Goal: Task Accomplishment & Management: Complete application form

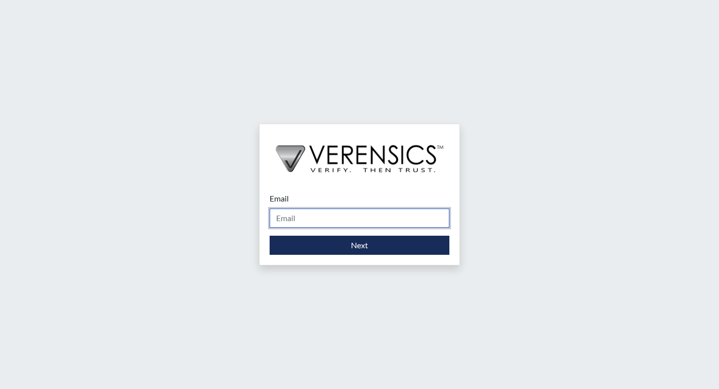
click at [288, 214] on input "Email" at bounding box center [360, 217] width 180 height 19
type input "[PERSON_NAME][EMAIL_ADDRESS][PERSON_NAME][DOMAIN_NAME]"
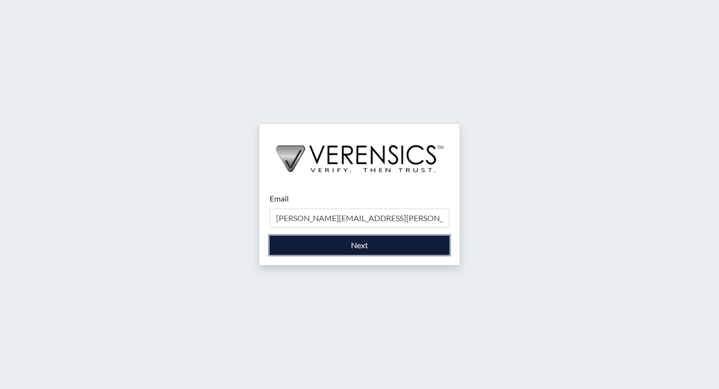
click at [327, 250] on button "Next" at bounding box center [360, 244] width 180 height 19
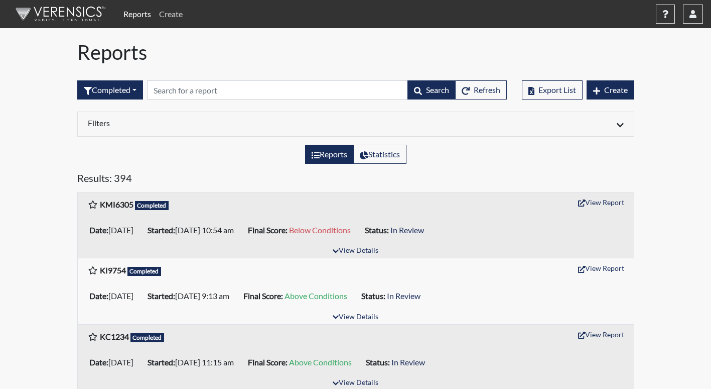
click at [166, 9] on link "Create" at bounding box center [171, 14] width 32 height 20
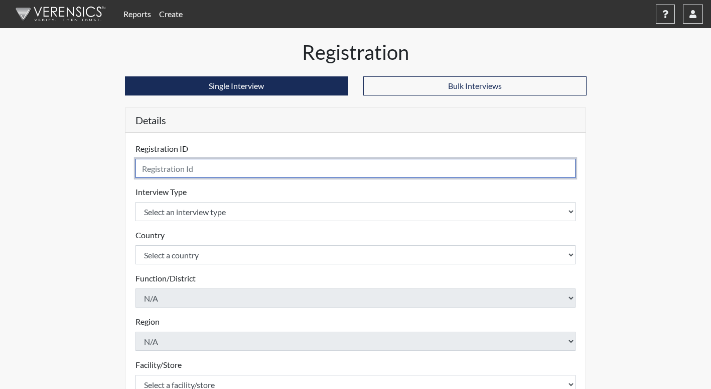
click at [174, 167] on input "text" at bounding box center [356, 168] width 441 height 19
type input "jga4628"
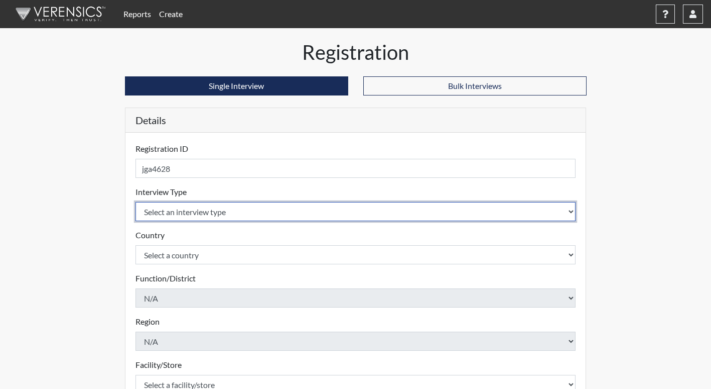
click at [238, 213] on select "Select an interview type Corrections Pre-Employment" at bounding box center [356, 211] width 441 height 19
select select "ff733e93-e1bf-11ea-9c9f-0eff0cf7eb8f"
click at [136, 202] on select "Select an interview type Corrections Pre-Employment" at bounding box center [356, 211] width 441 height 19
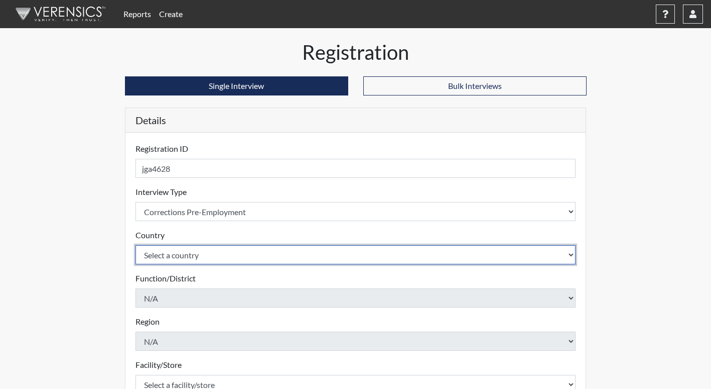
click at [213, 254] on select "Select a country [GEOGRAPHIC_DATA] [GEOGRAPHIC_DATA]" at bounding box center [356, 254] width 441 height 19
select select "united-states-of-[GEOGRAPHIC_DATA]"
click at [136, 245] on select "Select a country [GEOGRAPHIC_DATA] [GEOGRAPHIC_DATA]" at bounding box center [356, 254] width 441 height 19
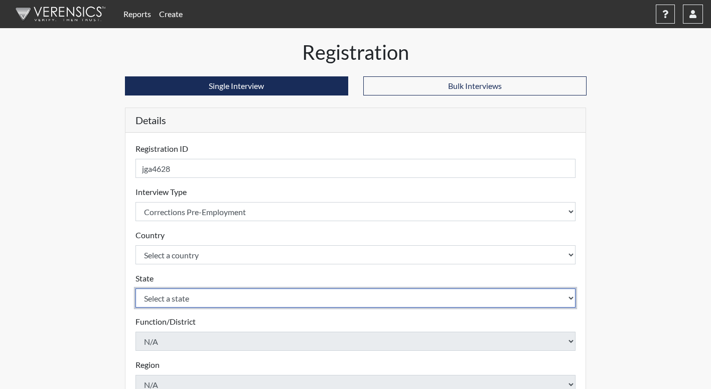
click at [210, 305] on select "Select a state [US_STATE] [US_STATE] [US_STATE] [US_STATE] [US_STATE] [US_STATE…" at bounding box center [356, 297] width 441 height 19
select select "GA"
click at [136, 288] on select "Select a state [US_STATE] [US_STATE] [US_STATE] [US_STATE] [US_STATE] [US_STATE…" at bounding box center [356, 297] width 441 height 19
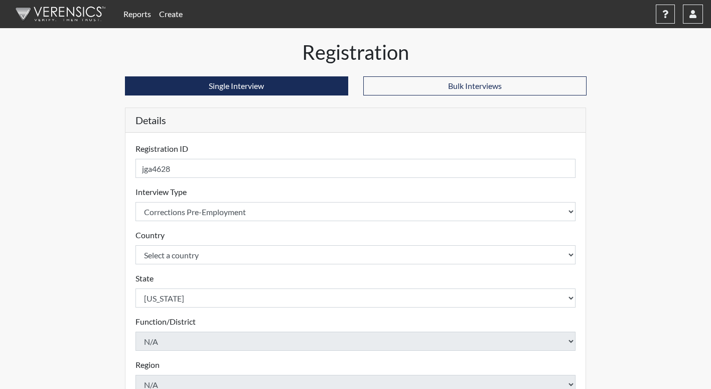
click at [52, 176] on div "Reports Create Help Center × Verensics Best Practices How to successfully use t…" at bounding box center [355, 304] width 711 height 608
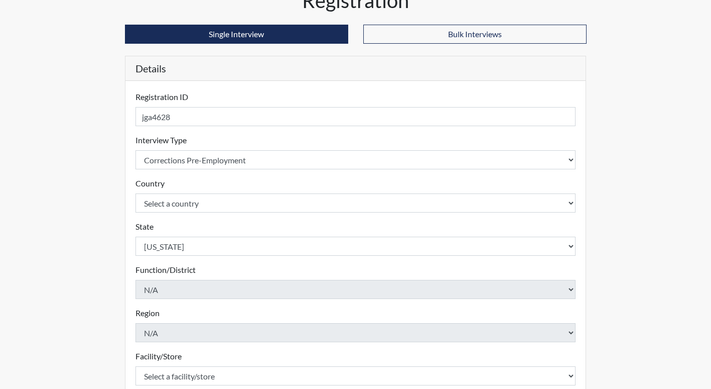
scroll to position [100, 0]
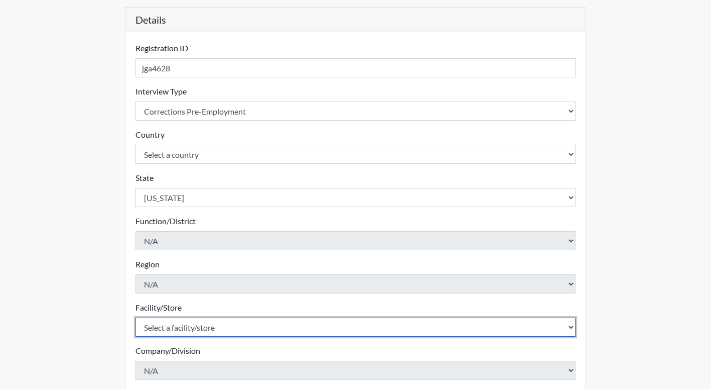
click at [224, 326] on select "Select a facility/store [PERSON_NAME]" at bounding box center [356, 326] width 441 height 19
select select "b7d08d21-475e-4578-ab02-3508dadd4d3a"
click at [136, 317] on select "Select a facility/store [PERSON_NAME]" at bounding box center [356, 326] width 441 height 19
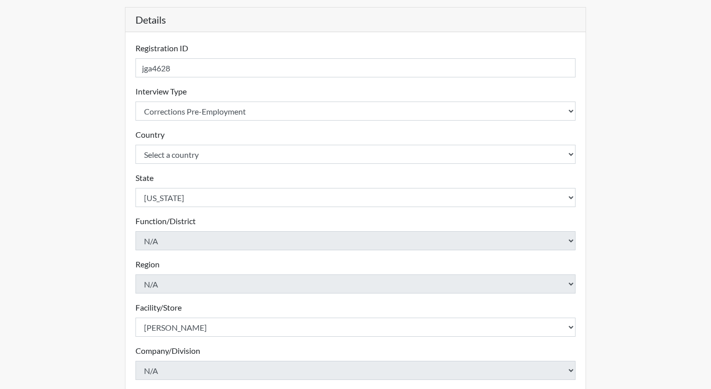
click at [104, 311] on div "Registration Single Interview Bulk Interviews Details Registration ID jga4628 P…" at bounding box center [356, 224] width 572 height 568
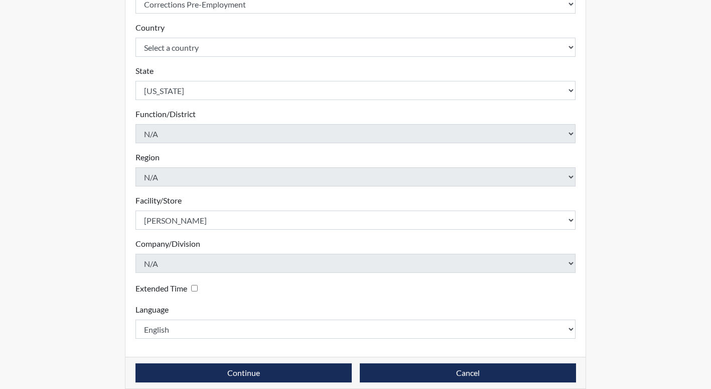
scroll to position [219, 0]
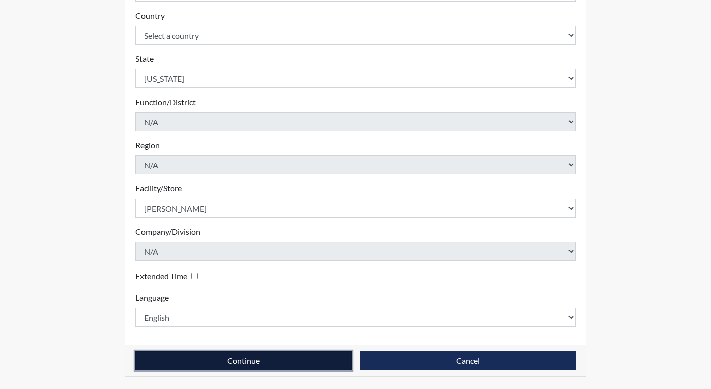
click at [267, 361] on button "Continue" at bounding box center [244, 360] width 216 height 19
